Goal: Information Seeking & Learning: Understand process/instructions

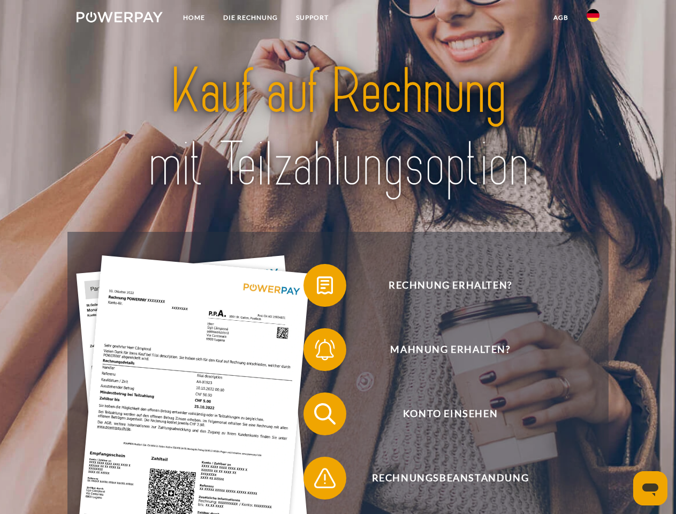
click at [119, 19] on img at bounding box center [120, 17] width 86 height 11
click at [593, 19] on img at bounding box center [593, 15] width 13 height 13
click at [561, 18] on link "agb" at bounding box center [561, 17] width 33 height 19
click at [317, 288] on span at bounding box center [309, 286] width 54 height 54
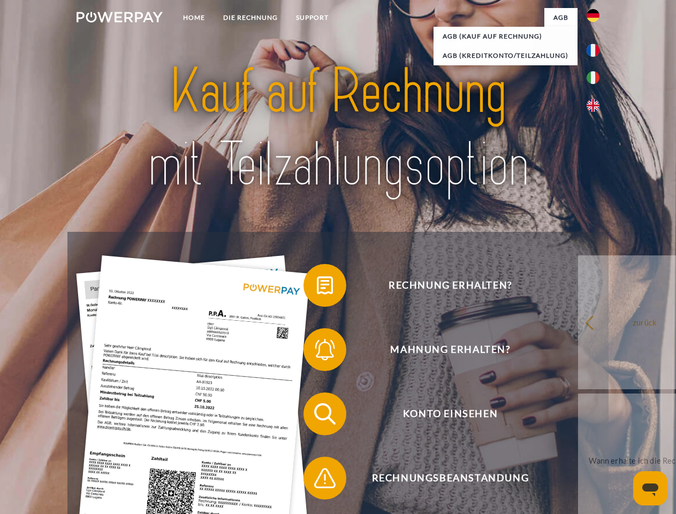
click at [317, 352] on span at bounding box center [309, 350] width 54 height 54
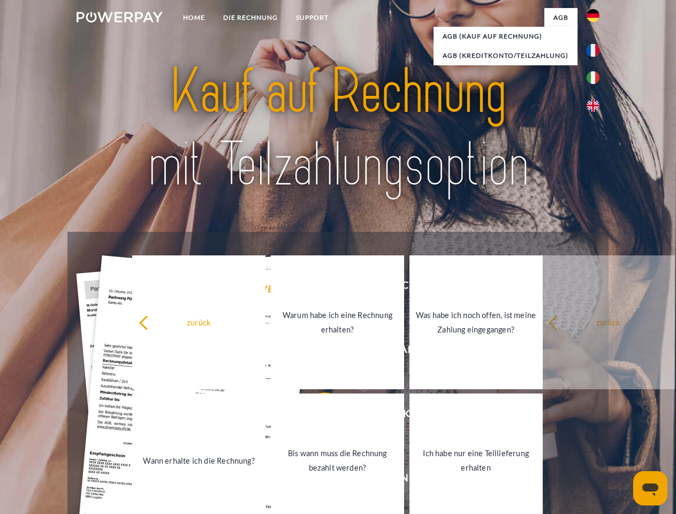
click at [317, 416] on link "Bis wann muss die Rechnung bezahlt werden?" at bounding box center [337, 461] width 133 height 134
click at [317, 480] on span at bounding box center [309, 478] width 54 height 54
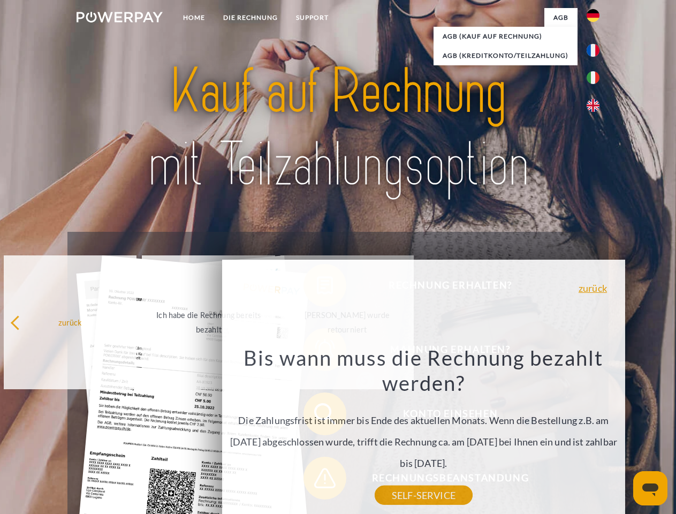
click at [651, 488] on icon "Messaging-Fenster öffnen" at bounding box center [651, 490] width 16 height 13
